Goal: Task Accomplishment & Management: Manage account settings

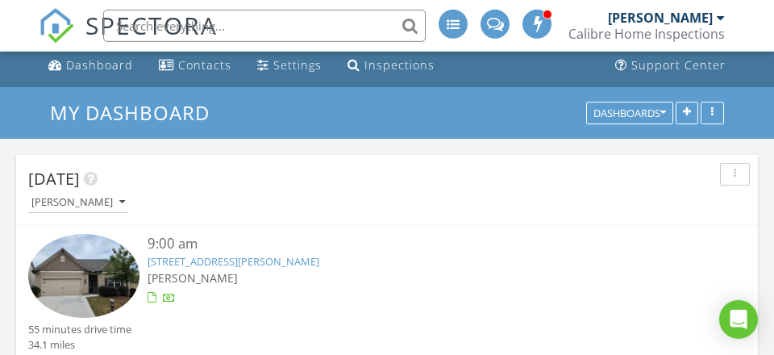
scroll to position [87, 0]
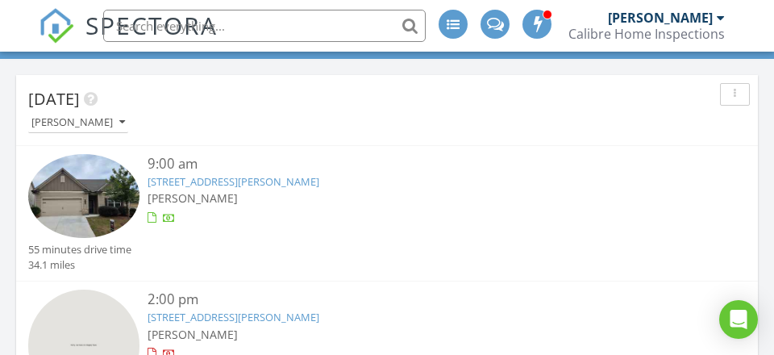
click at [226, 183] on link "[STREET_ADDRESS][PERSON_NAME]" at bounding box center [234, 181] width 172 height 15
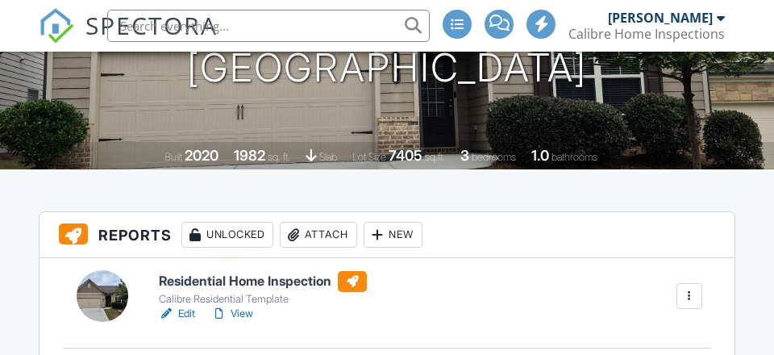
scroll to position [348, 0]
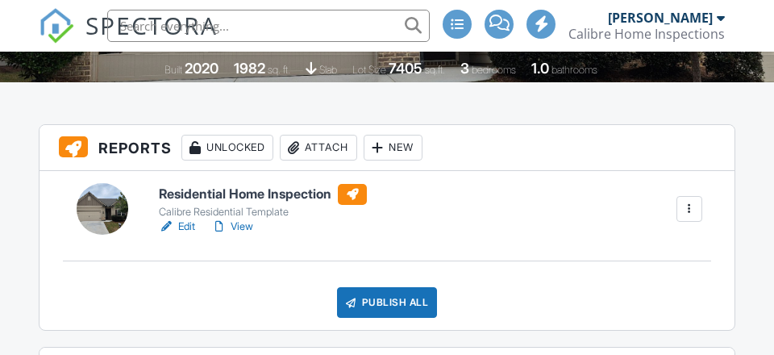
click at [189, 225] on link "Edit" at bounding box center [177, 226] width 36 height 16
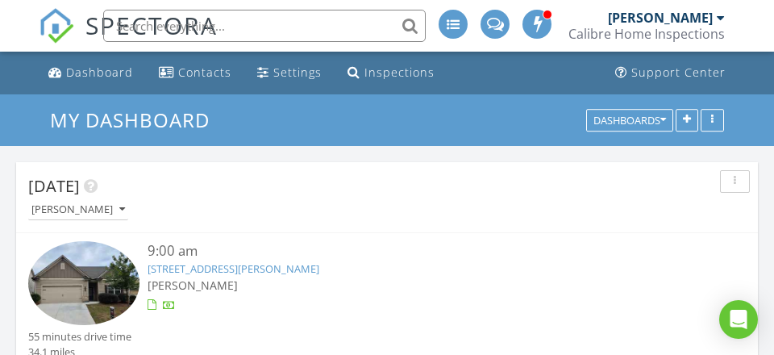
scroll to position [2274, 775]
